Goal: Communication & Community: Answer question/provide support

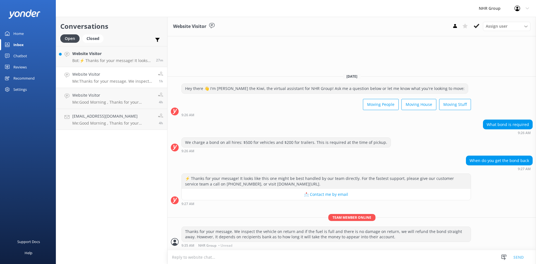
click at [99, 64] on link "Website Visitor Bot: ⚡ Thanks for your message! It looks like this one might be…" at bounding box center [111, 56] width 111 height 21
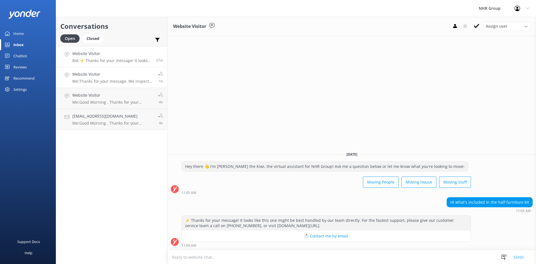
click at [99, 79] on p "Me: Thanks for your message. We inspect the vehicle on return and if the fuel i…" at bounding box center [113, 81] width 82 height 5
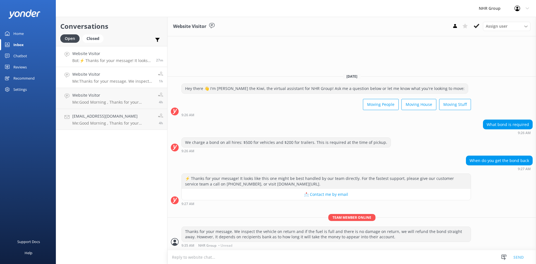
click at [112, 58] on p "Bot: ⚡ Thanks for your message! It looks like this one might be best handled by…" at bounding box center [112, 60] width 80 height 5
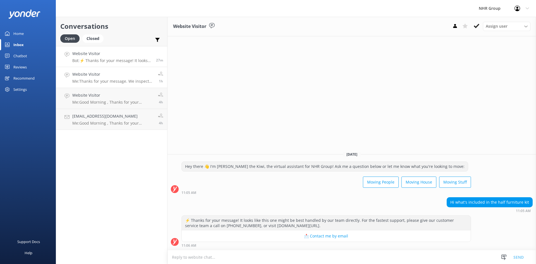
click at [107, 80] on p "Me: Thanks for your message. We inspect the vehicle on return and if the fuel i…" at bounding box center [113, 81] width 82 height 5
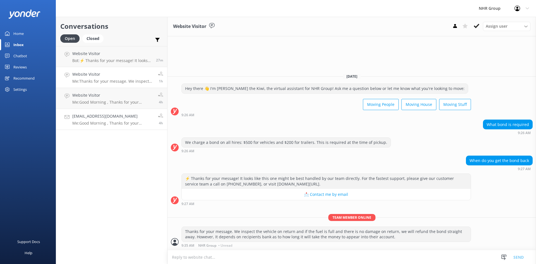
click at [104, 125] on p "Me: Good Morning , Thanks for your message. would you mind providing you contac…" at bounding box center [113, 123] width 82 height 5
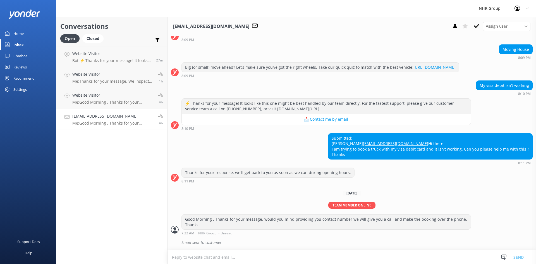
scroll to position [59, 0]
click at [457, 28] on icon at bounding box center [455, 26] width 6 height 6
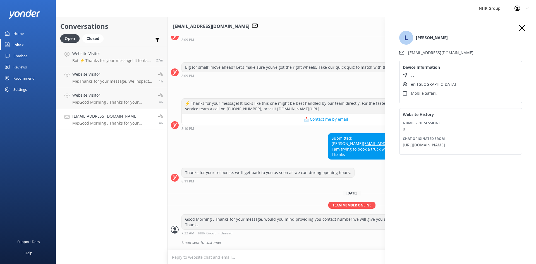
click at [523, 27] on use "button" at bounding box center [522, 28] width 6 height 6
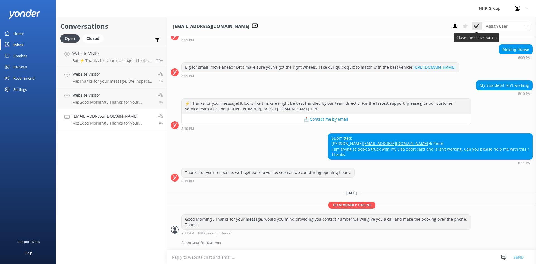
click at [478, 27] on icon at bounding box center [477, 26] width 6 height 6
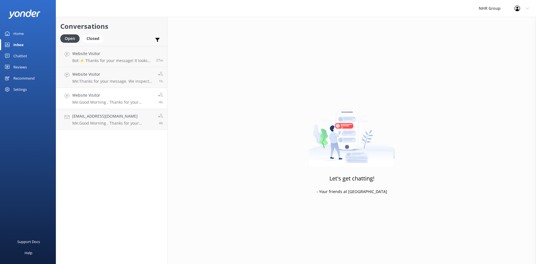
click at [126, 104] on p "Me: Good Morning , Thanks for your message. May i ask where do you want to coll…" at bounding box center [113, 102] width 82 height 5
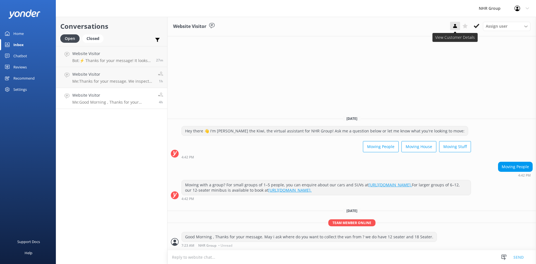
click at [459, 25] on button at bounding box center [455, 26] width 10 height 8
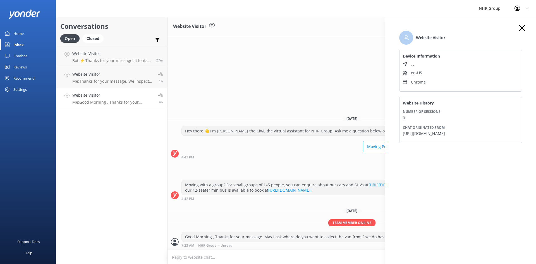
click at [521, 30] on use "button" at bounding box center [522, 28] width 6 height 6
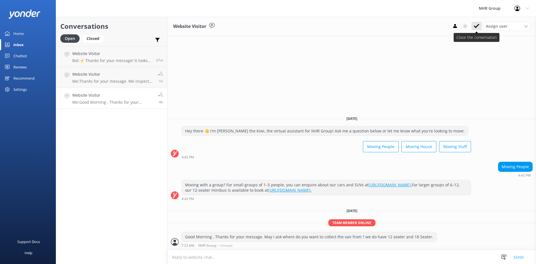
click at [477, 29] on button at bounding box center [477, 26] width 10 height 8
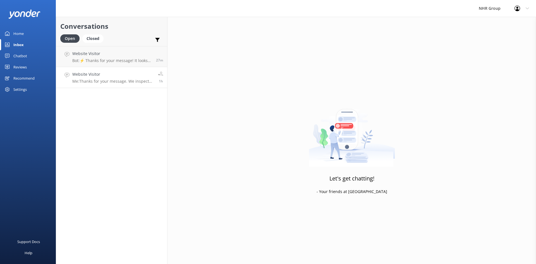
click at [109, 78] on div "Website Visitor Me: Thanks for your message. We inspect the vehicle on return a…" at bounding box center [113, 77] width 82 height 12
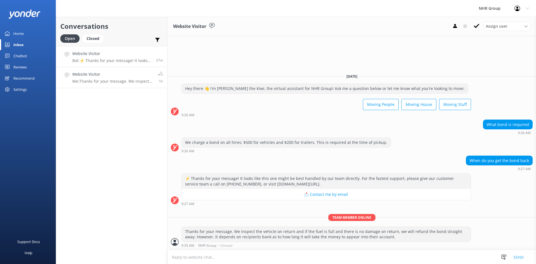
click at [122, 60] on p "Bot: ⚡ Thanks for your message! It looks like this one might be best handled by…" at bounding box center [112, 60] width 80 height 5
